Goal: Information Seeking & Learning: Learn about a topic

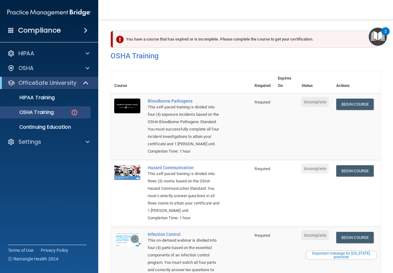
scroll to position [61, 0]
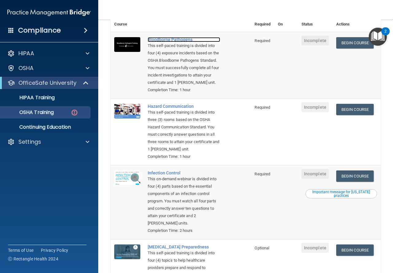
click at [177, 41] on div "Bloodborne Pathogens" at bounding box center [184, 39] width 72 height 5
